Goal: Task Accomplishment & Management: Complete application form

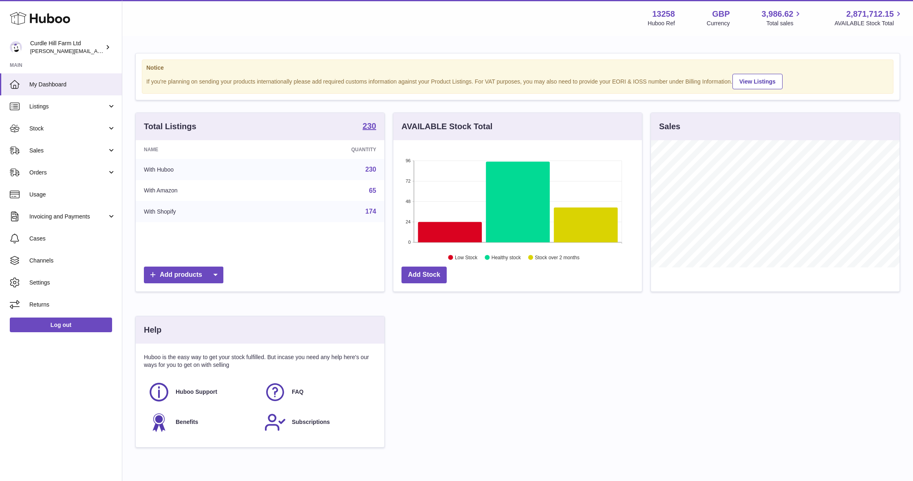
scroll to position [127, 249]
click at [72, 121] on link "Stock" at bounding box center [61, 128] width 122 height 22
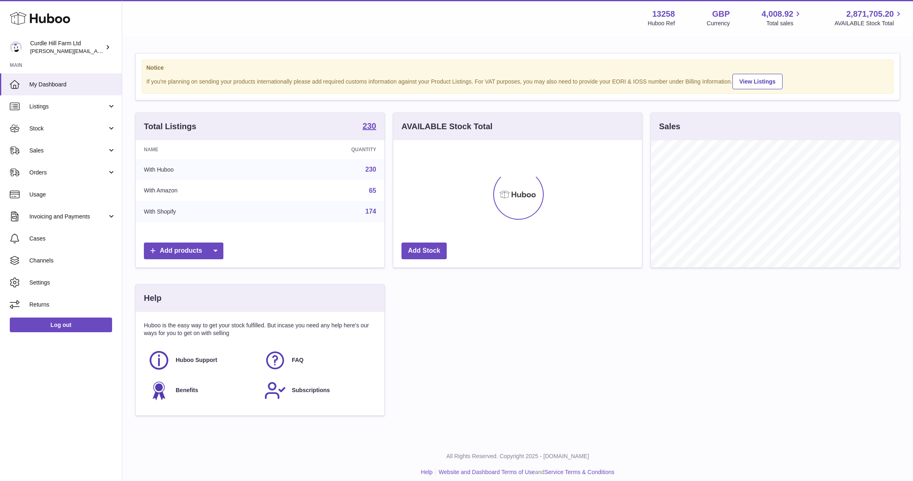
scroll to position [127, 249]
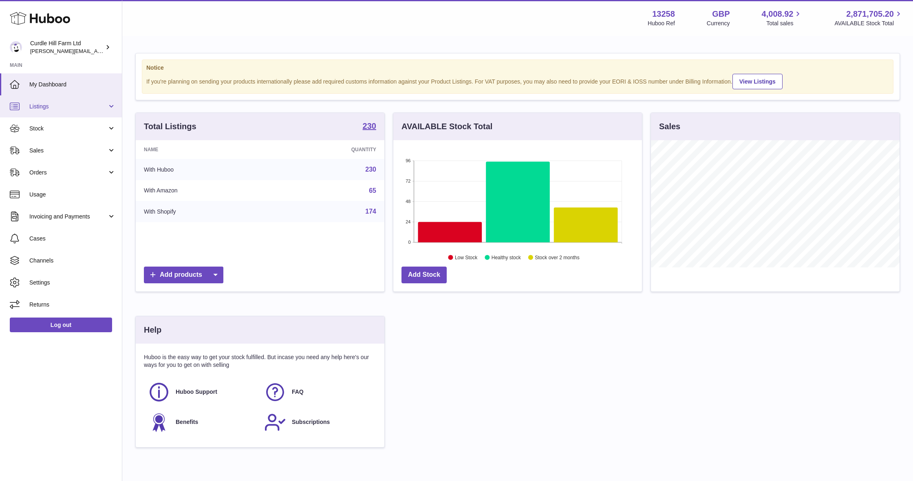
click at [87, 111] on link "Listings" at bounding box center [61, 106] width 122 height 22
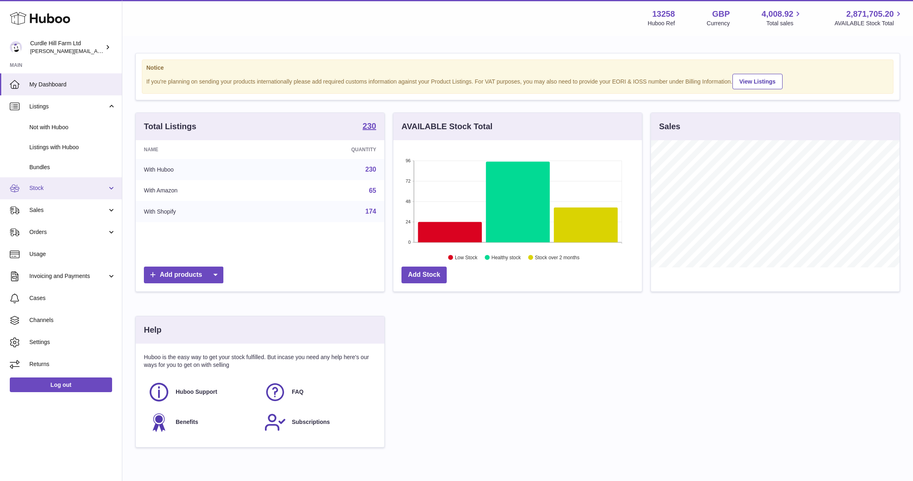
click at [80, 187] on span "Stock" at bounding box center [68, 188] width 78 height 8
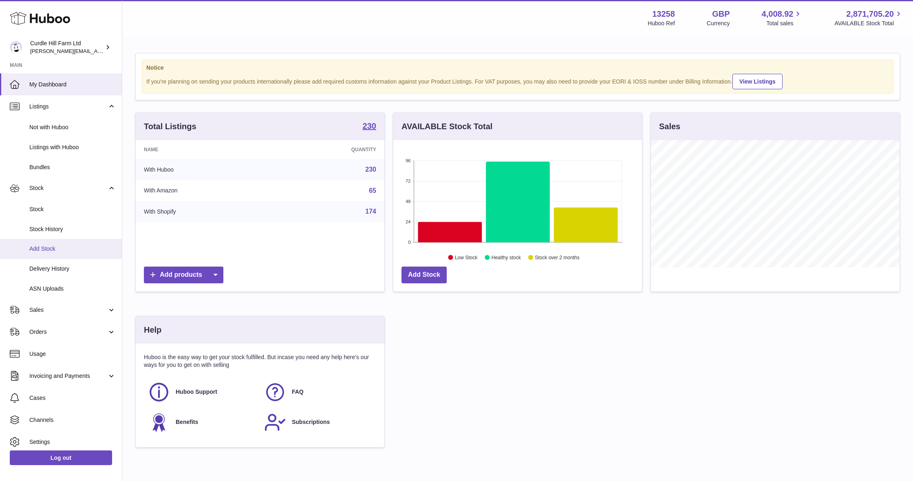
click at [74, 250] on link "Add Stock" at bounding box center [61, 249] width 122 height 20
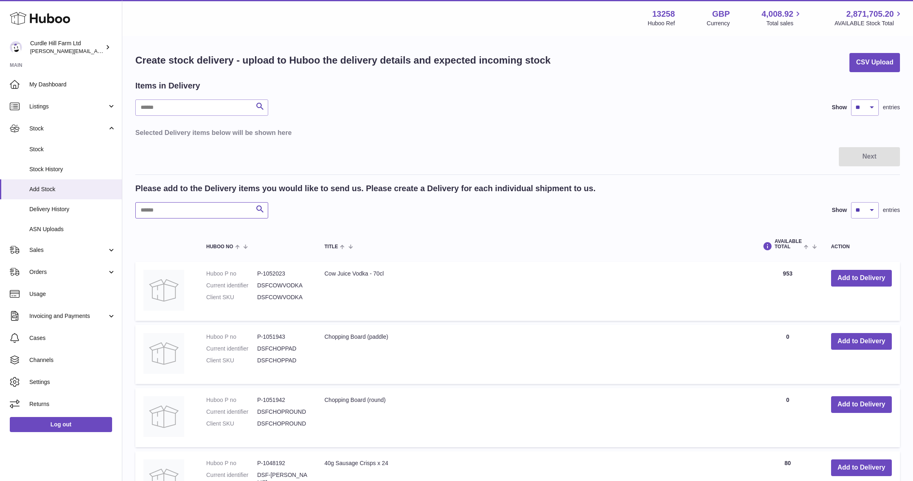
click at [190, 214] on input "text" at bounding box center [201, 210] width 133 height 16
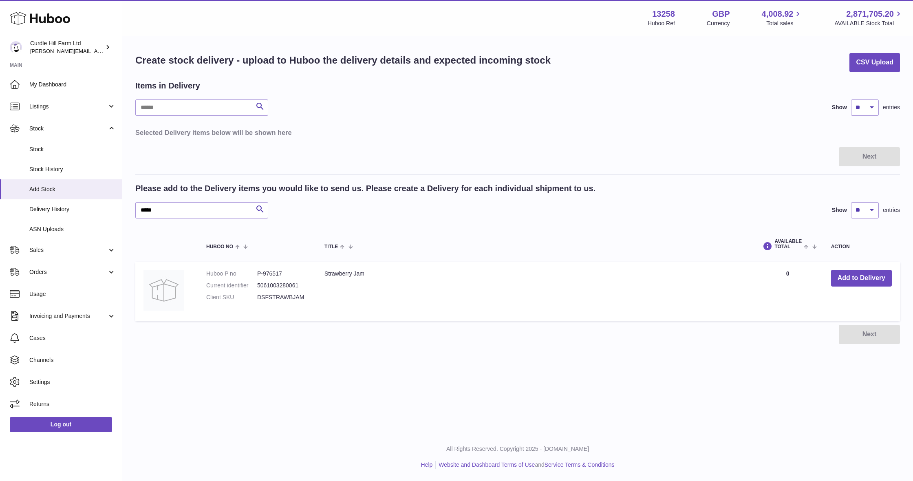
click at [856, 269] on td "Add to Delivery" at bounding box center [861, 291] width 77 height 59
click at [855, 274] on button "Add to Delivery" at bounding box center [861, 278] width 61 height 17
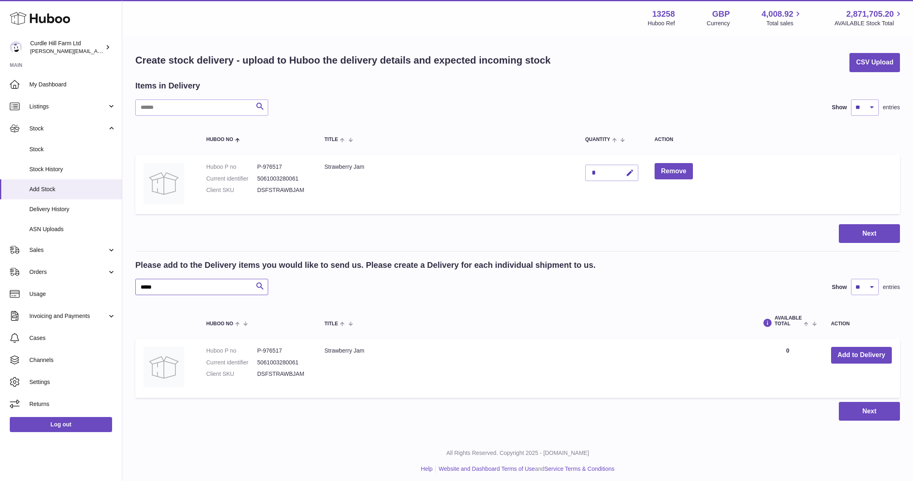
click at [155, 282] on input "*****" at bounding box center [201, 287] width 133 height 16
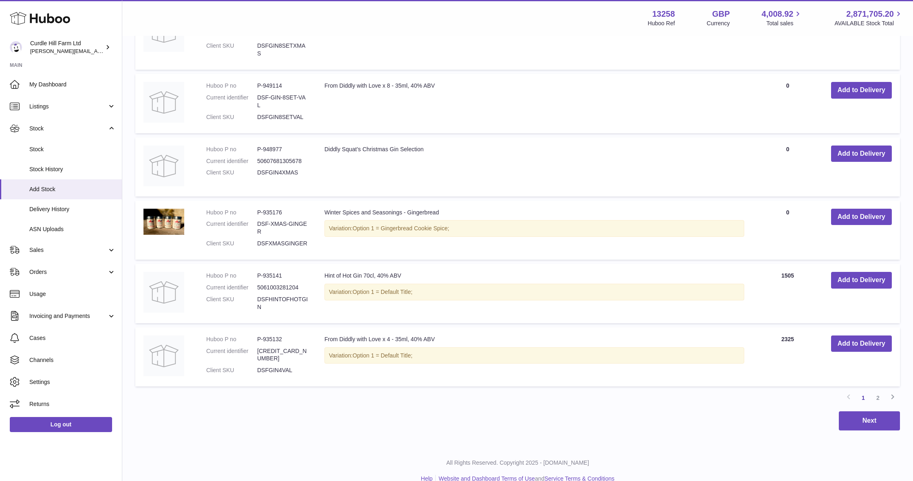
scroll to position [612, 0]
type input "***"
click at [881, 391] on link "2" at bounding box center [878, 398] width 15 height 15
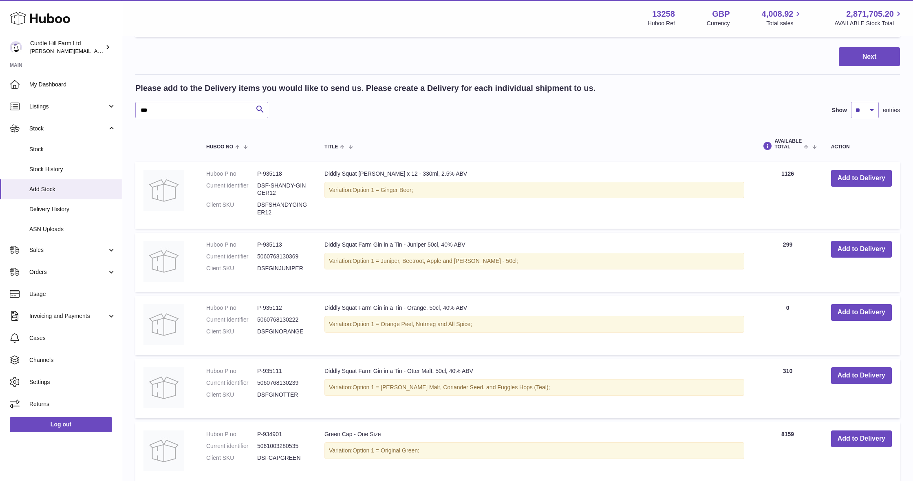
scroll to position [208, 0]
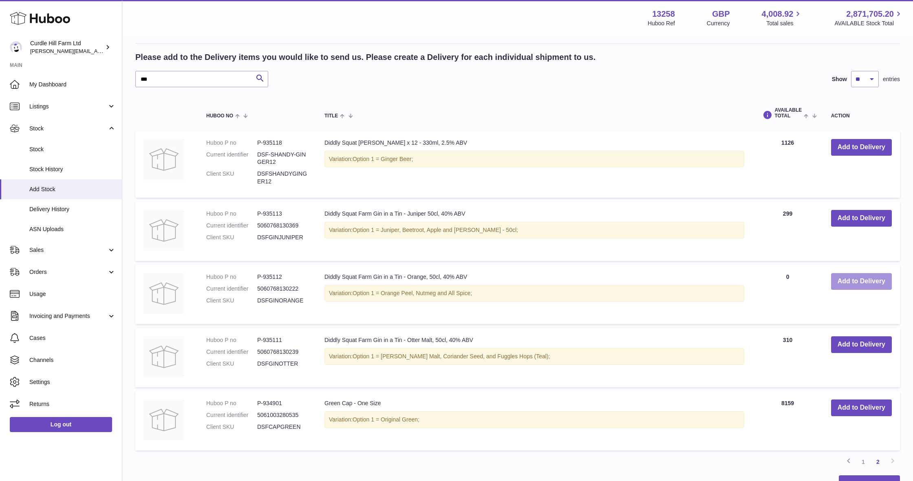
click at [872, 274] on button "Add to Delivery" at bounding box center [861, 281] width 61 height 17
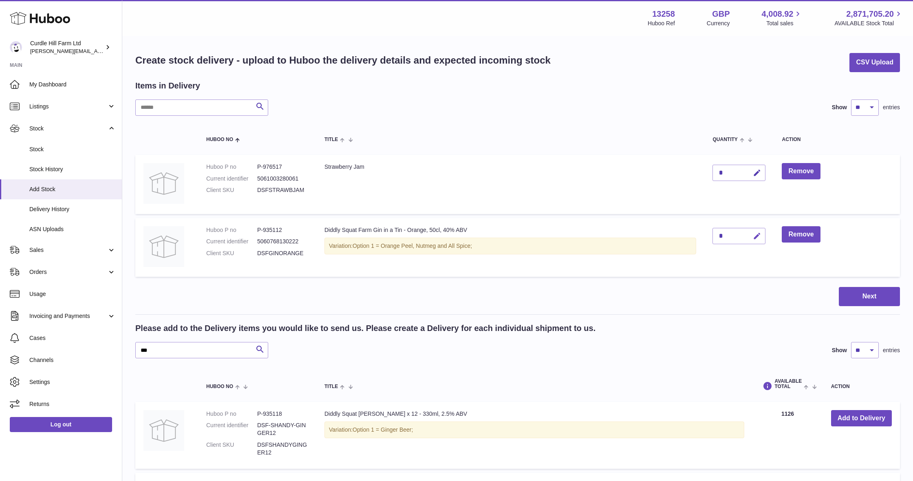
scroll to position [0, 0]
click at [758, 233] on icon "button" at bounding box center [757, 236] width 9 height 9
type input "***"
click at [755, 236] on icon "submit" at bounding box center [757, 235] width 7 height 7
click at [756, 169] on icon "button" at bounding box center [757, 173] width 9 height 9
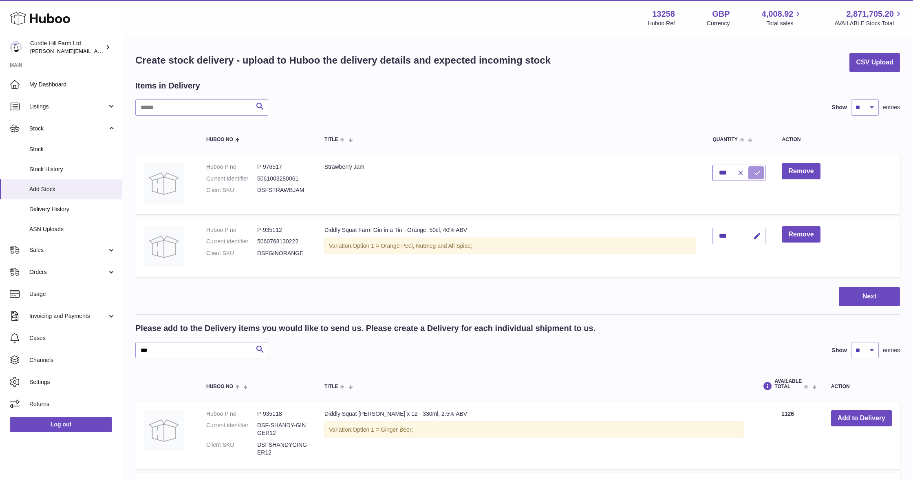
type input "***"
click at [761, 172] on icon "submit" at bounding box center [757, 172] width 7 height 7
click at [861, 288] on button "Next" at bounding box center [869, 296] width 61 height 19
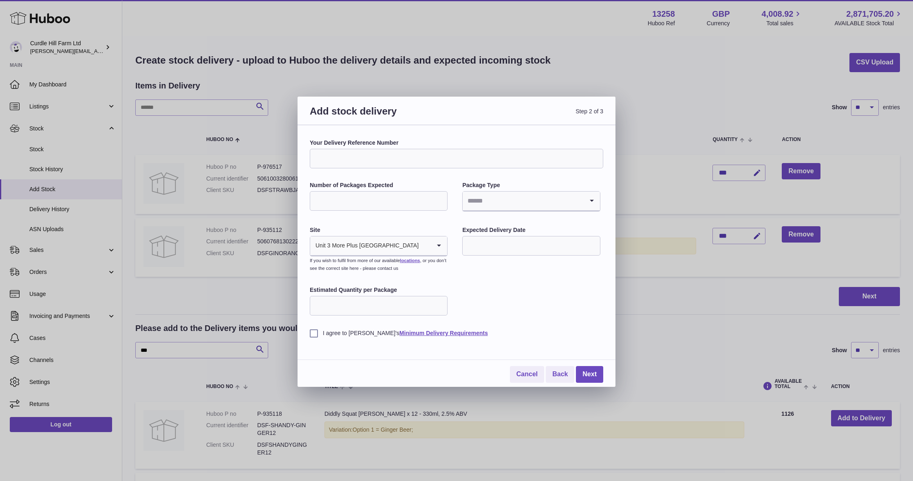
click at [367, 157] on input "Your Delivery Reference Number" at bounding box center [457, 159] width 294 height 20
type input "**********"
click at [351, 198] on input "Number of Packages Expected" at bounding box center [379, 201] width 138 height 20
type input "*"
click at [510, 203] on input "Search for option" at bounding box center [523, 201] width 121 height 19
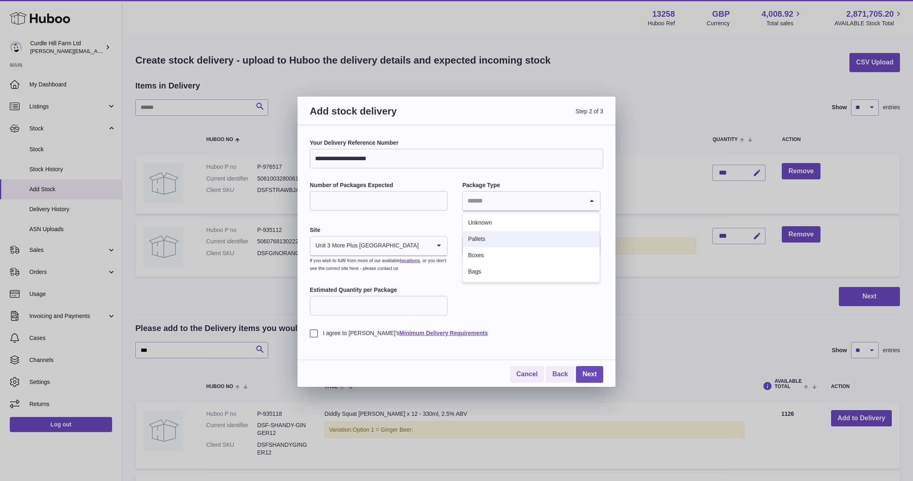
click at [500, 237] on li "Pallets" at bounding box center [531, 239] width 136 height 16
click at [491, 247] on input "text" at bounding box center [531, 246] width 138 height 20
click at [556, 363] on span "30" at bounding box center [557, 361] width 15 height 15
type input "**********"
click at [314, 333] on label "I agree to Huboo's Minimum Delivery Requirements" at bounding box center [457, 333] width 294 height 8
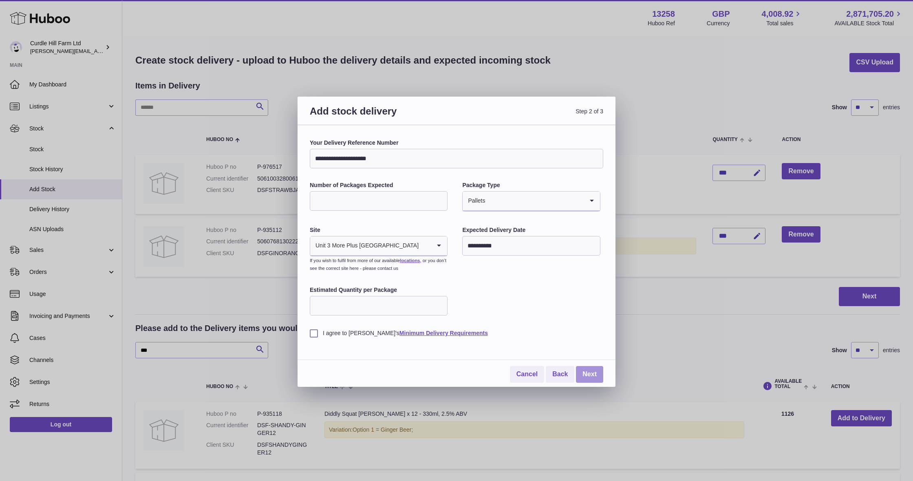
click at [589, 369] on link "Next" at bounding box center [589, 374] width 27 height 17
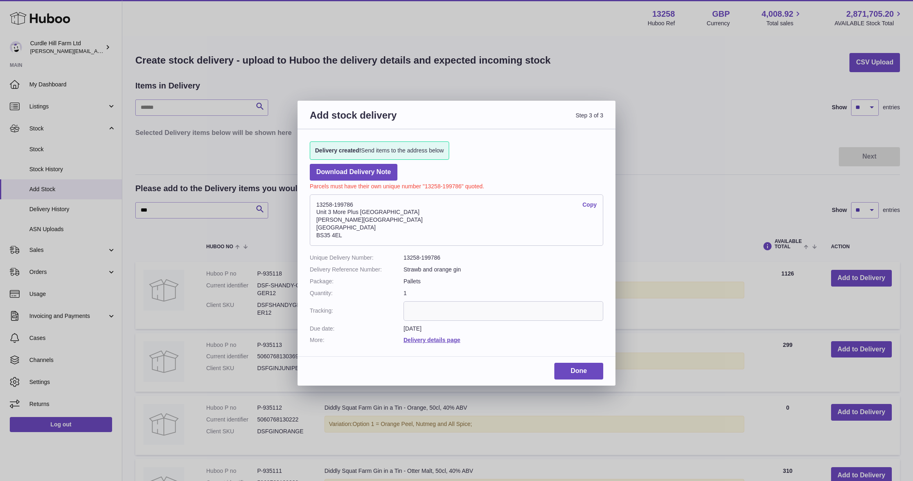
drag, startPoint x: 362, startPoint y: 236, endPoint x: 308, endPoint y: 204, distance: 62.9
click at [308, 204] on div "Delivery created! Send items to the address below Download Delivery Note Parcel…" at bounding box center [457, 238] width 318 height 219
copy address "13258-199786 Copy Unit 3 More Plus Central Park Hudson Avenue Severn Beach BS35…"
click at [583, 363] on link "Done" at bounding box center [579, 371] width 49 height 17
